Goal: Check status: Check status

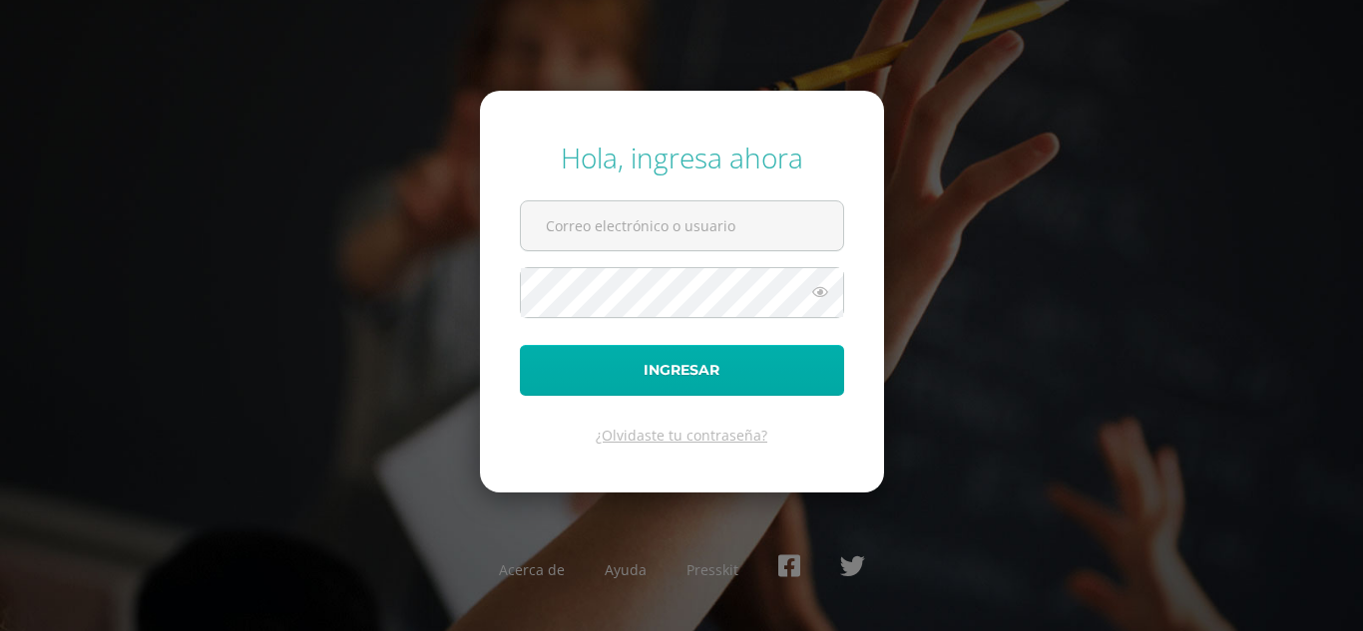
type input "[EMAIL_ADDRESS][DOMAIN_NAME]"
click at [594, 372] on button "Ingresar" at bounding box center [682, 370] width 324 height 51
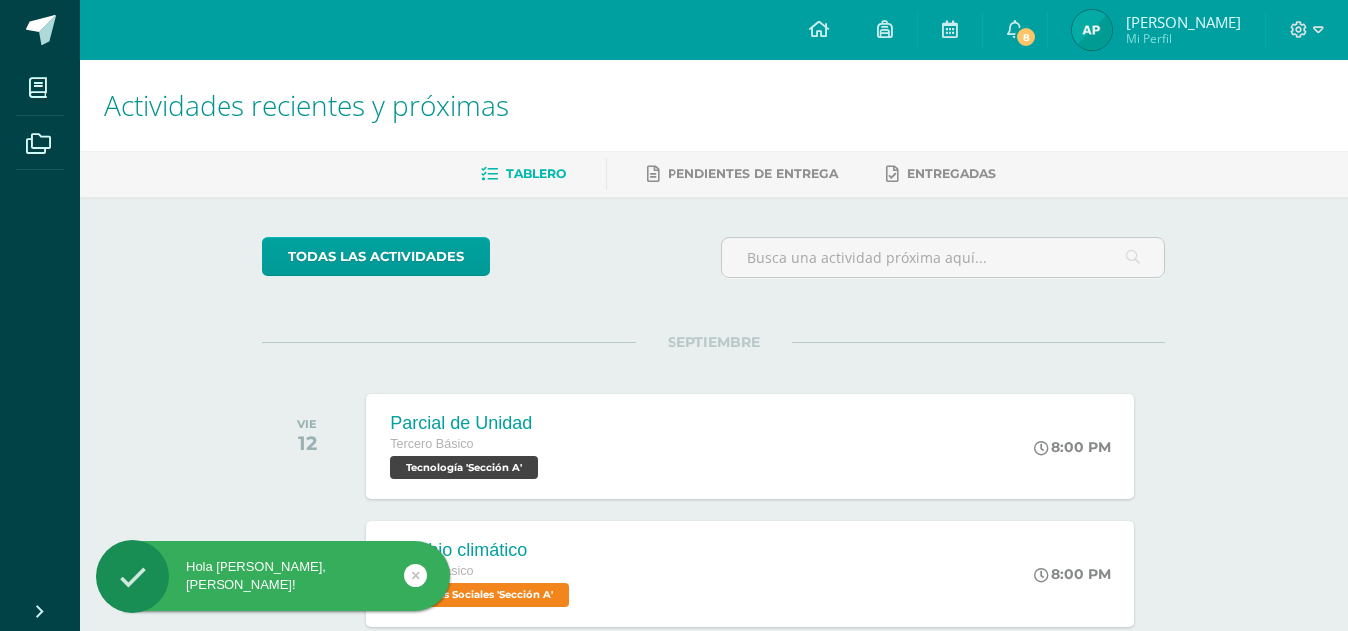
click at [1111, 24] on img at bounding box center [1091, 30] width 40 height 40
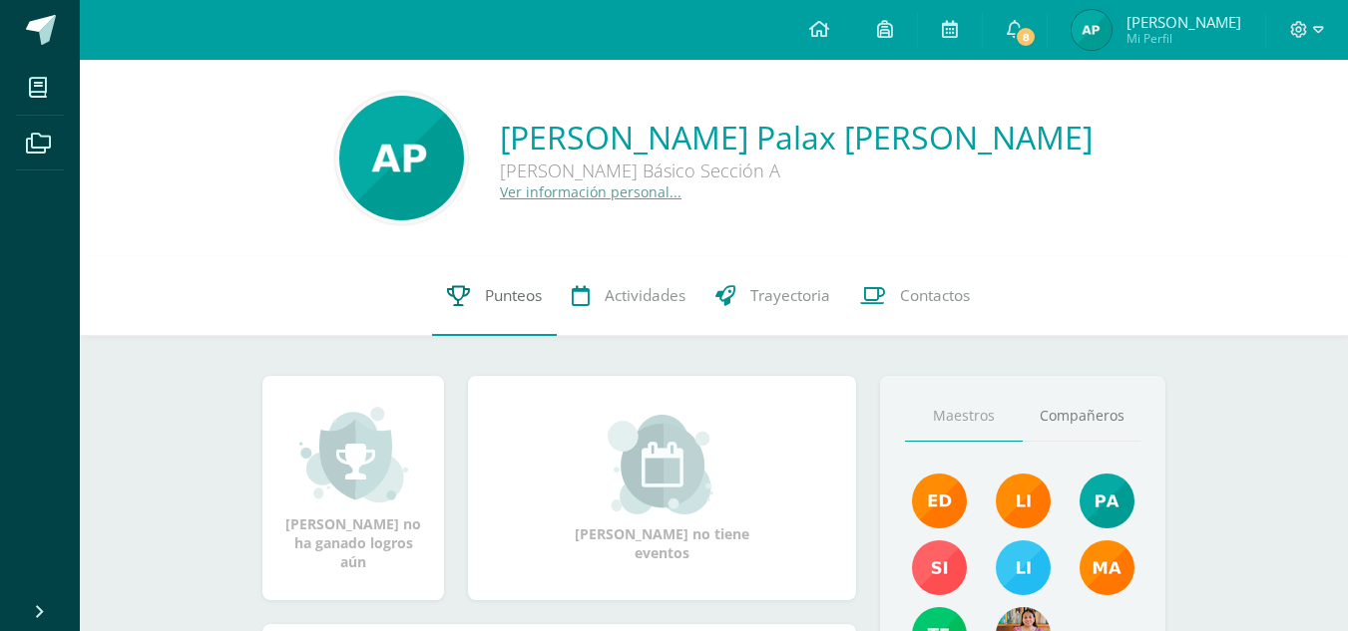
click at [488, 276] on link "Punteos" at bounding box center [494, 296] width 125 height 80
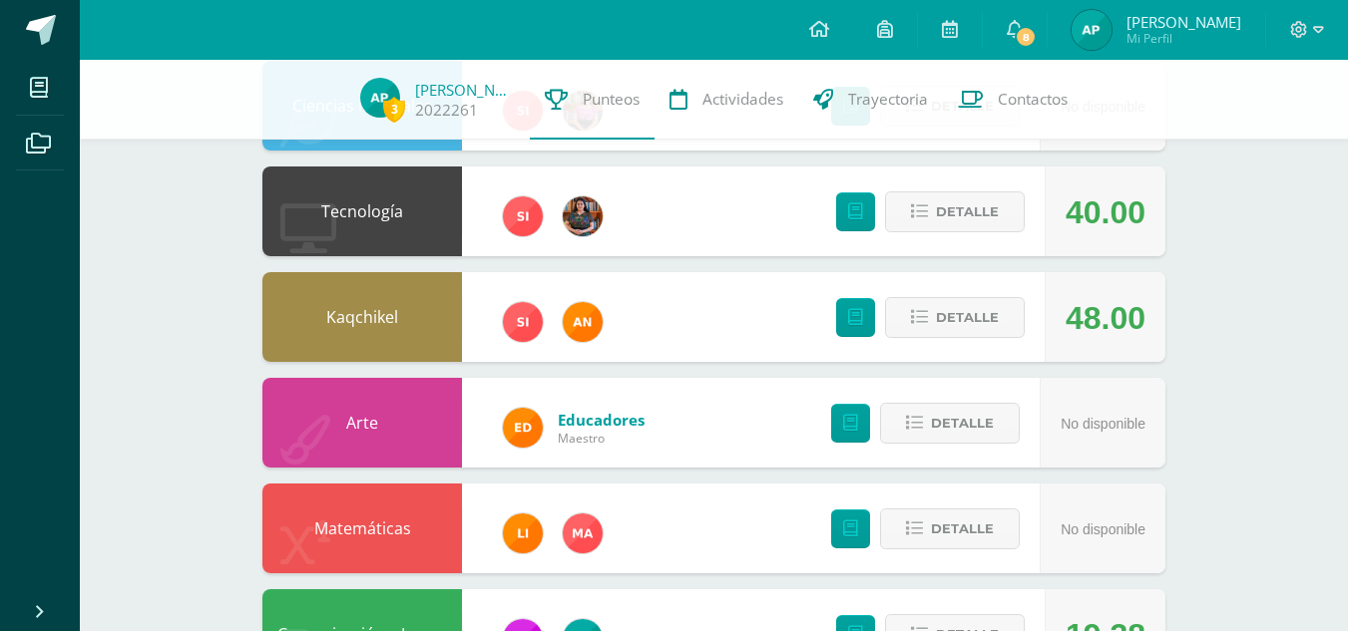
scroll to position [764, 0]
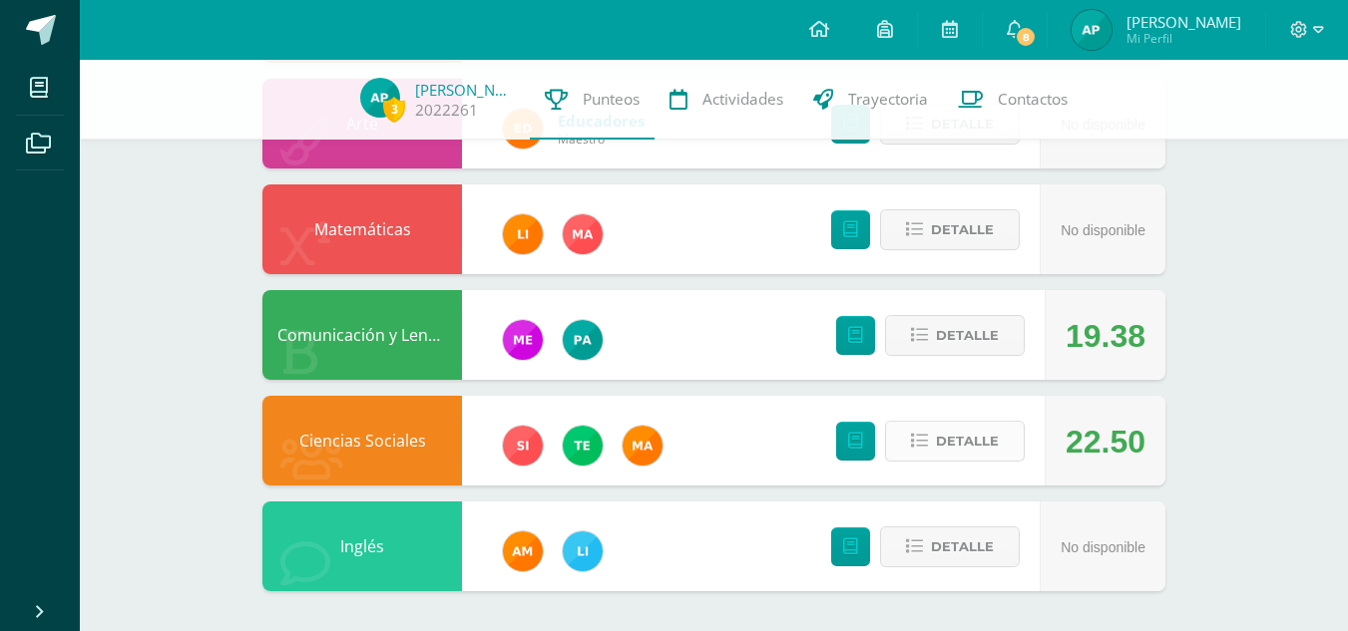
click at [982, 431] on span "Detalle" at bounding box center [967, 441] width 63 height 37
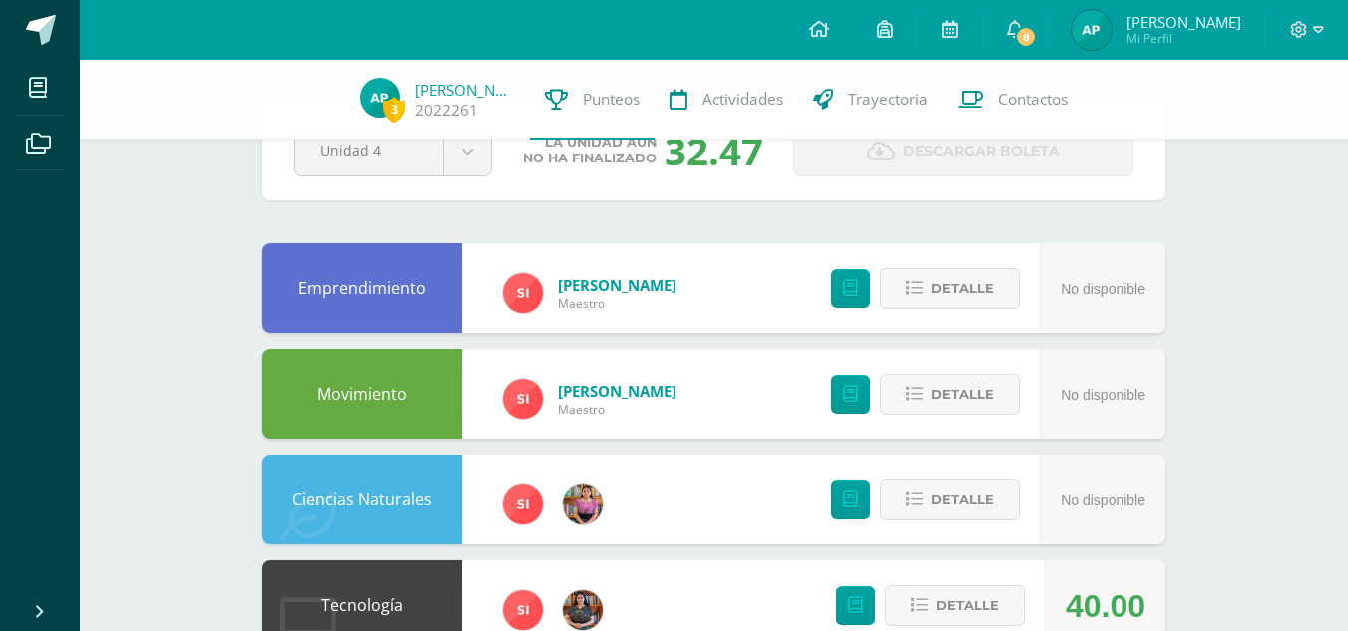
scroll to position [66, 0]
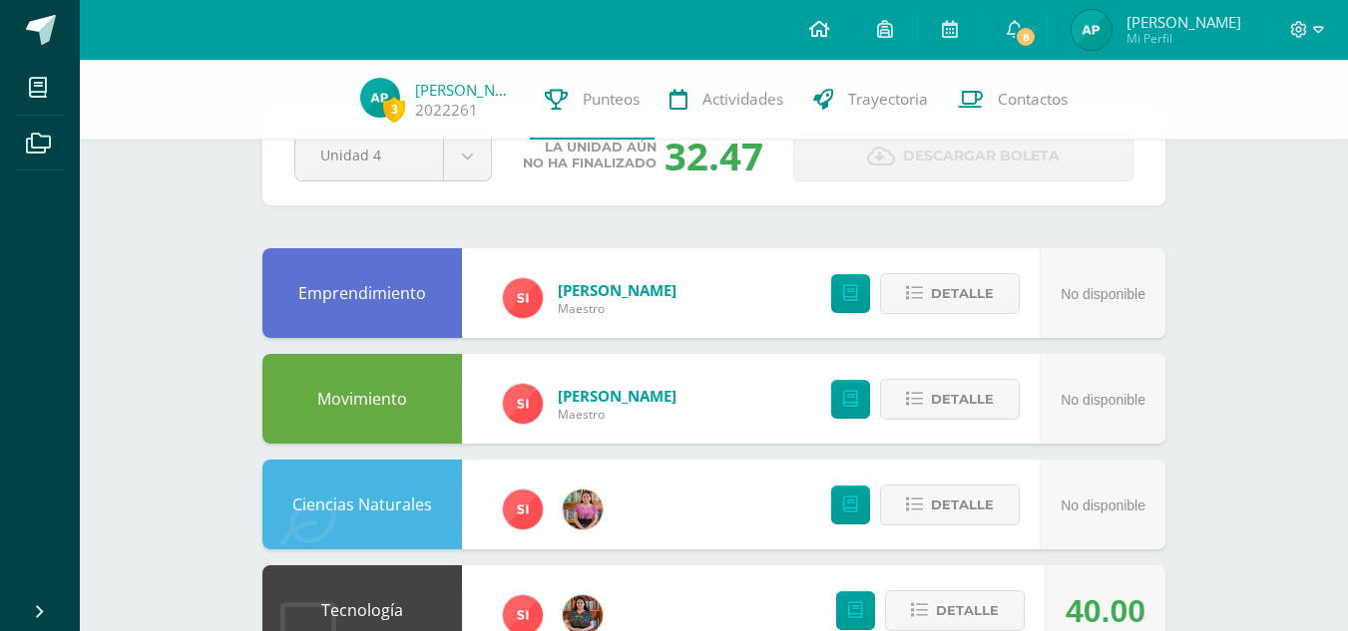
click at [829, 20] on icon at bounding box center [819, 29] width 20 height 18
